Goal: Information Seeking & Learning: Find specific fact

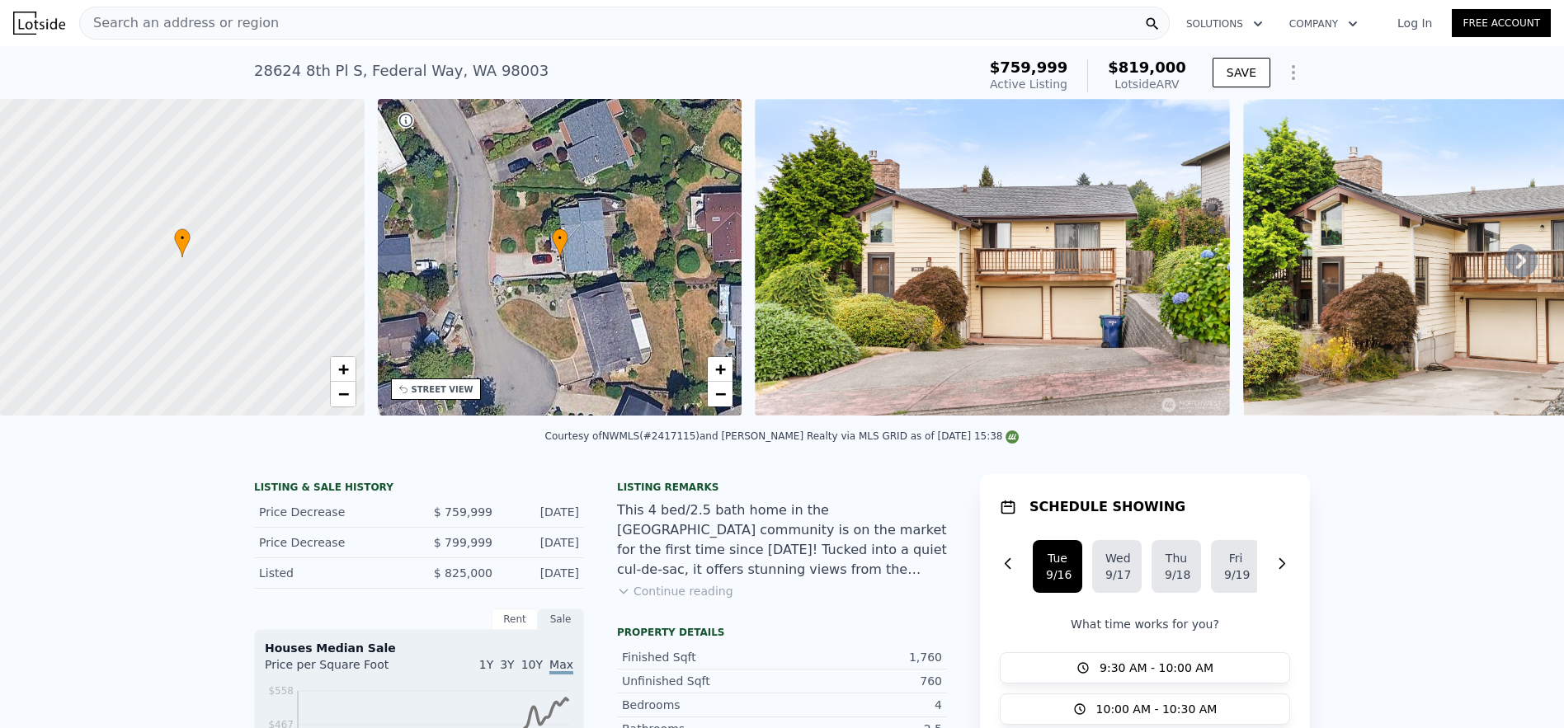
click at [240, 13] on span "Search an address or region" at bounding box center [179, 23] width 199 height 20
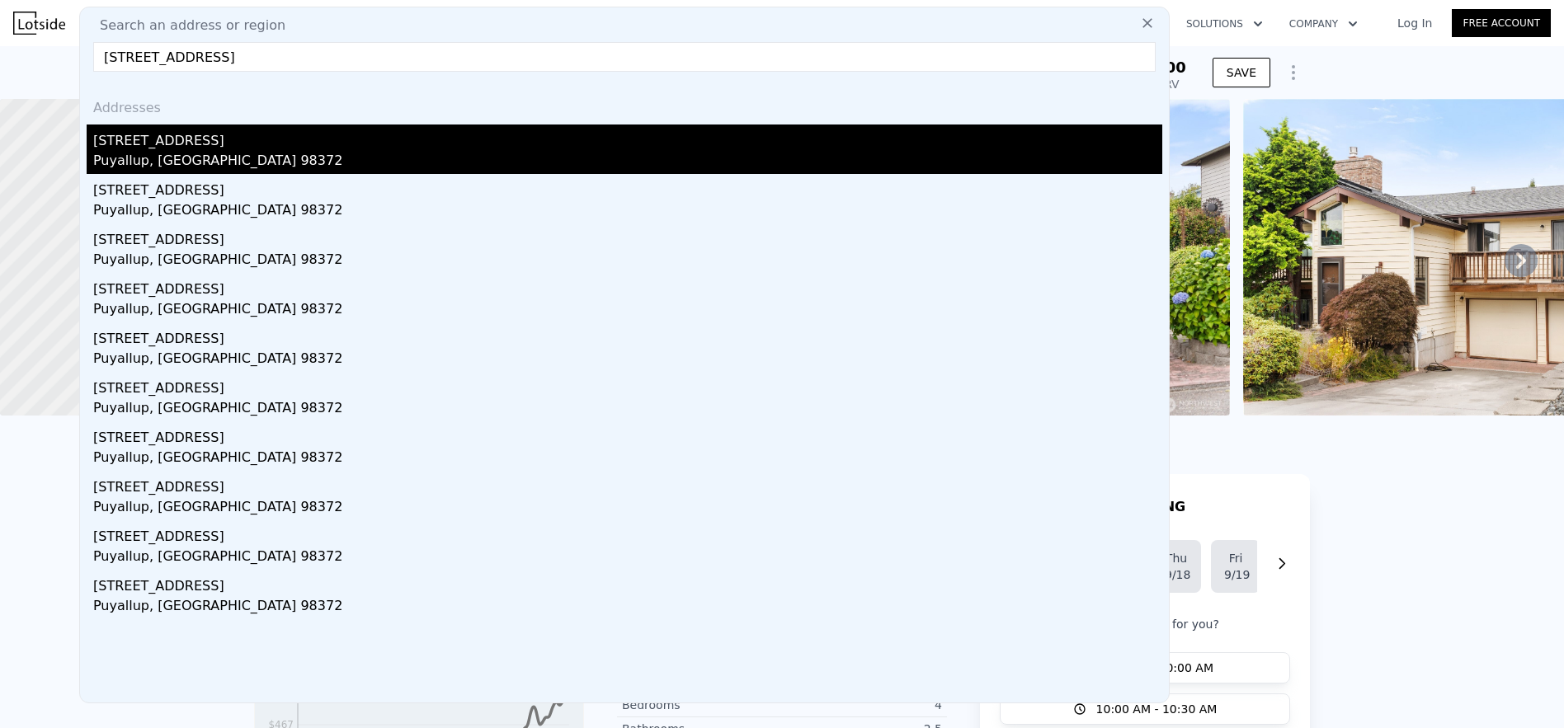
type input "[STREET_ADDRESS]"
click at [137, 153] on div "Puyallup, [GEOGRAPHIC_DATA] 98372" at bounding box center [627, 162] width 1069 height 23
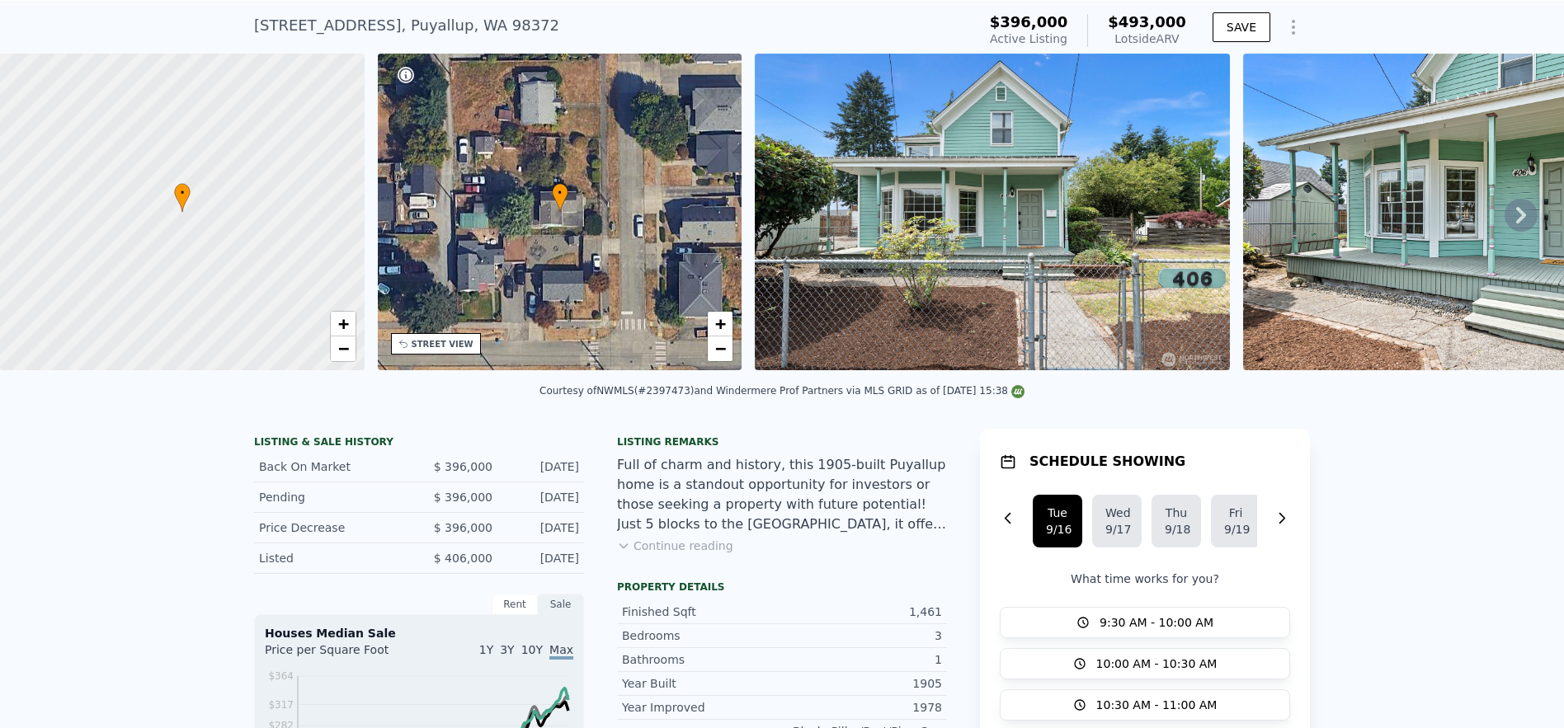
scroll to position [77, 0]
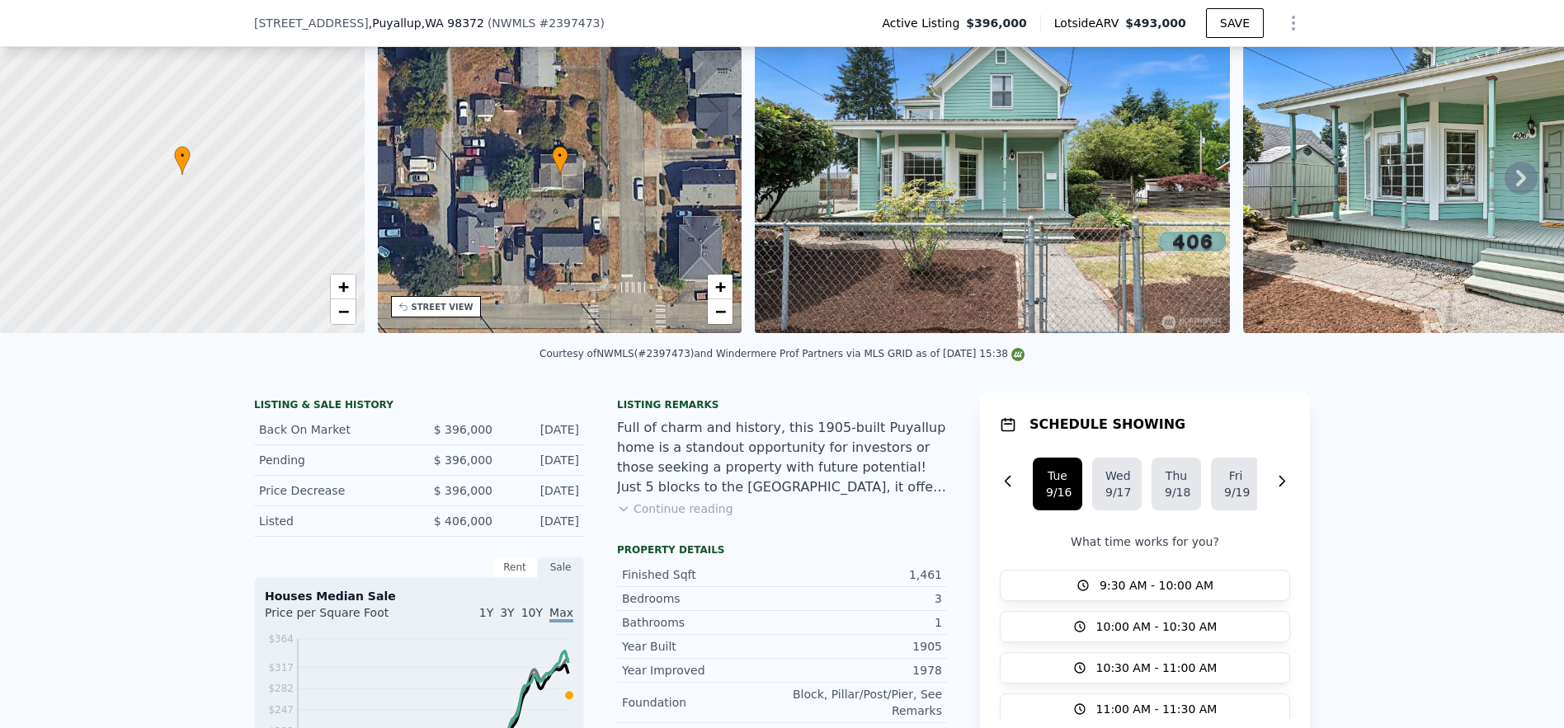
click at [646, 517] on button "Continue reading" at bounding box center [675, 509] width 116 height 16
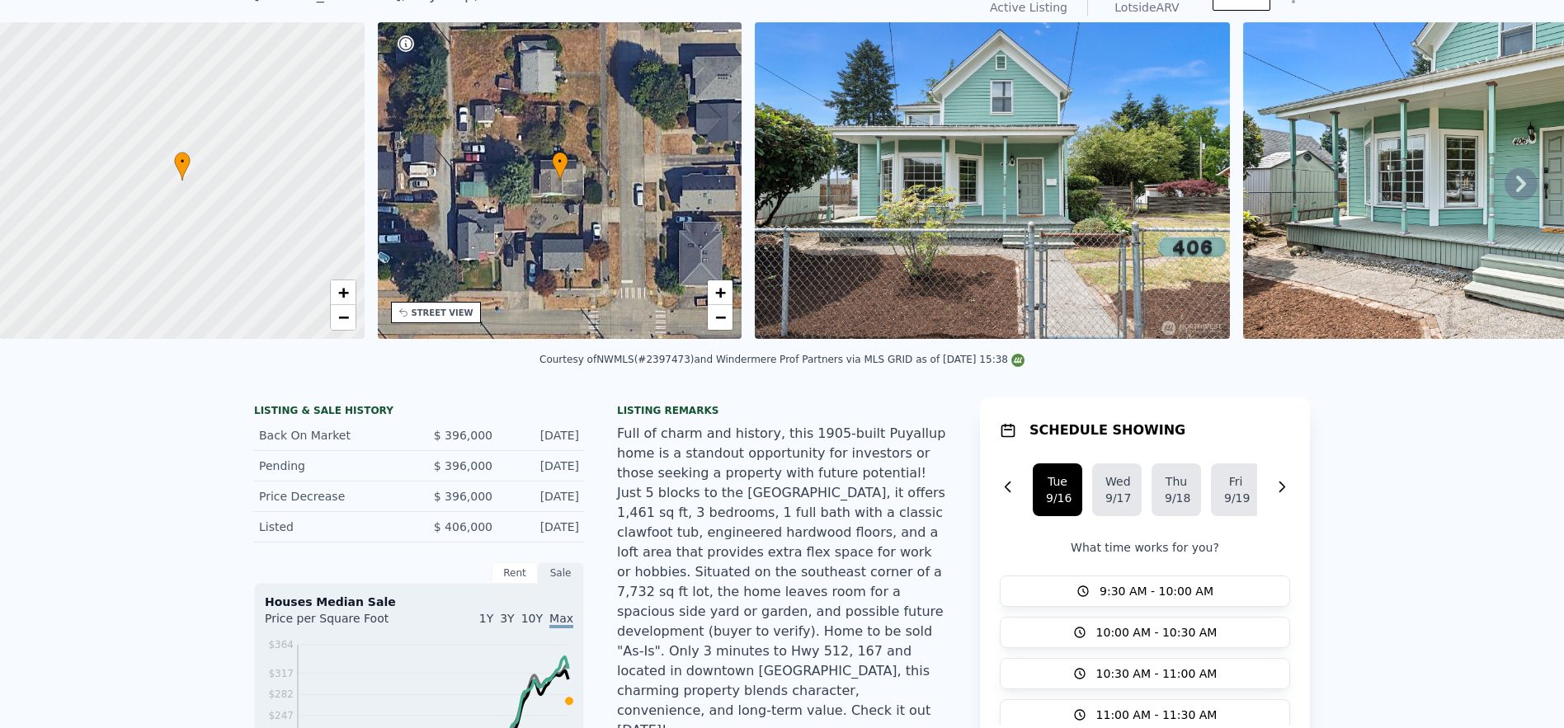
scroll to position [0, 0]
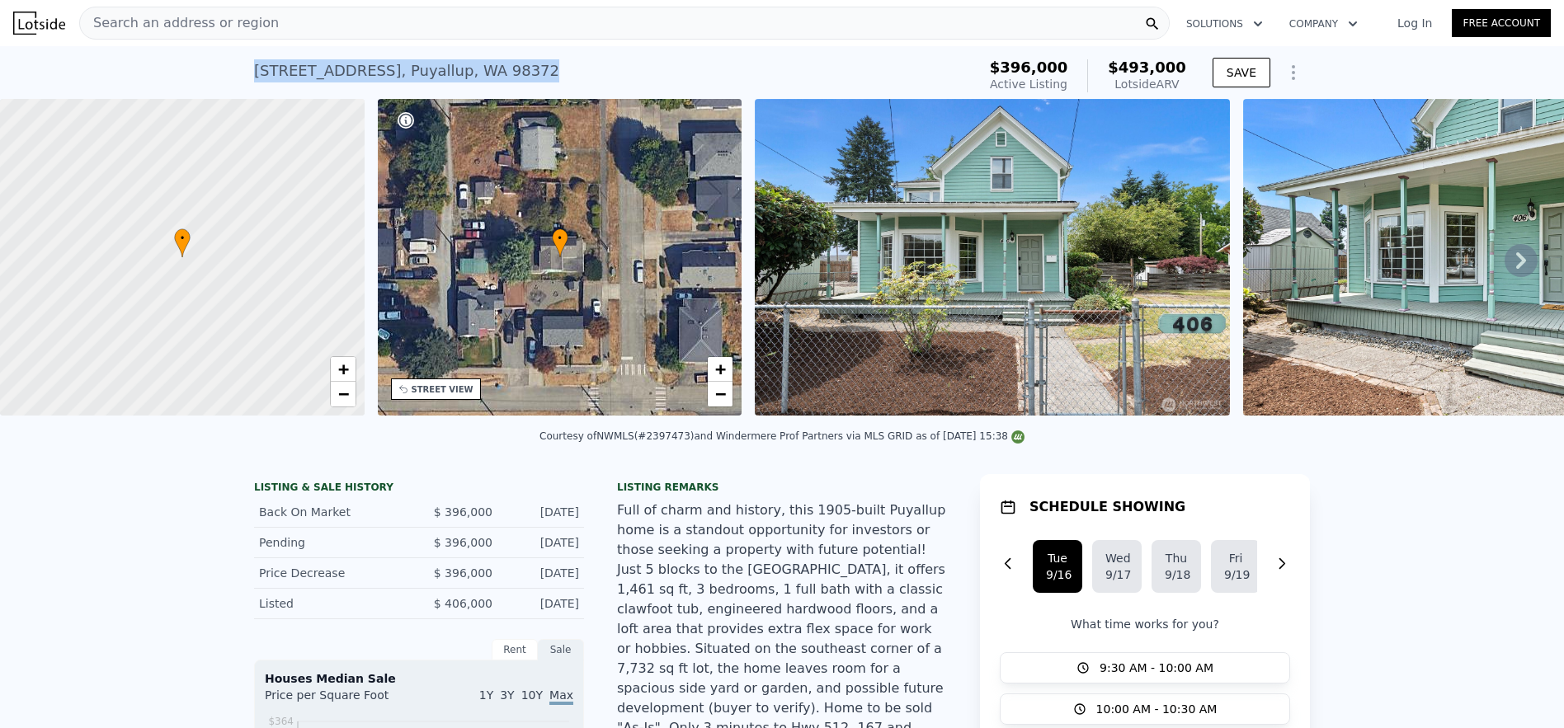
drag, startPoint x: 485, startPoint y: 78, endPoint x: 249, endPoint y: 79, distance: 235.9
click at [254, 79] on div "[STREET_ADDRESS] Active at $396k (~ARV $493k )" at bounding box center [612, 76] width 716 height 46
copy div "[STREET_ADDRESS]"
